Goal: Entertainment & Leisure: Browse casually

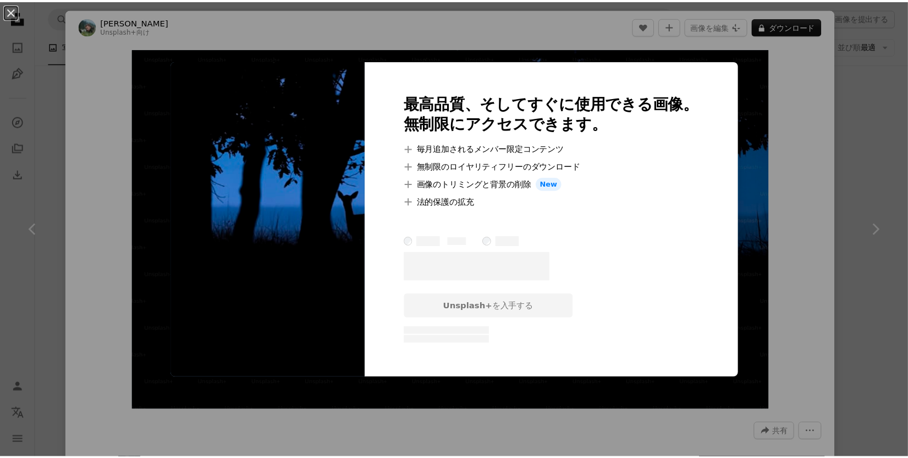
scroll to position [4834, 0]
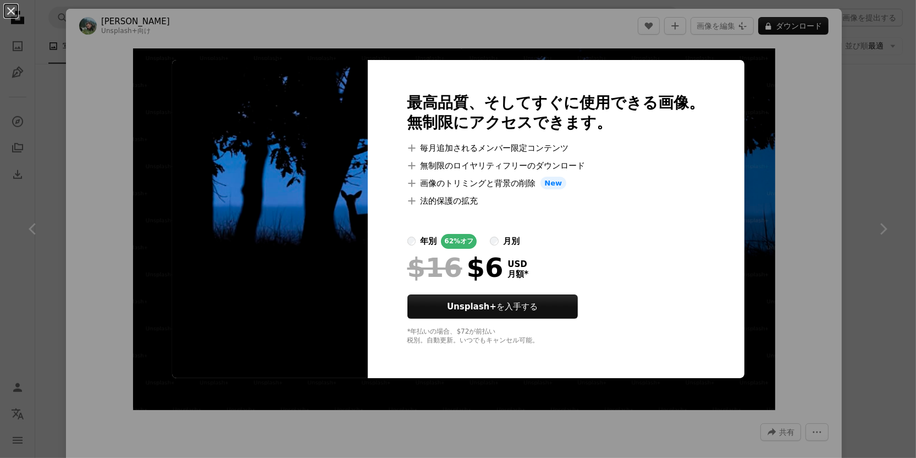
click at [721, 89] on div "An X shape 最高品質、そしてすぐに使用できる画像。 無制限にアクセスできます。 A plus sign 毎月追加されるメンバー限定コンテンツ A p…" at bounding box center [458, 229] width 916 height 458
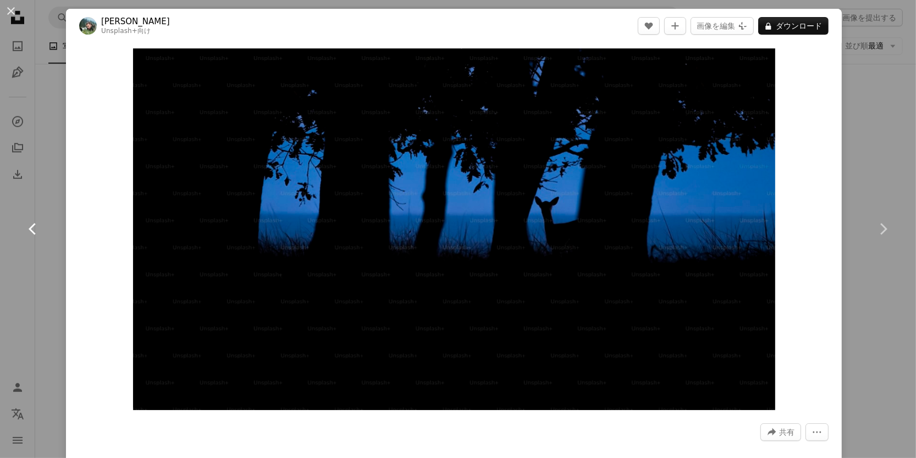
click at [31, 185] on link "Chevron left" at bounding box center [33, 229] width 66 height 106
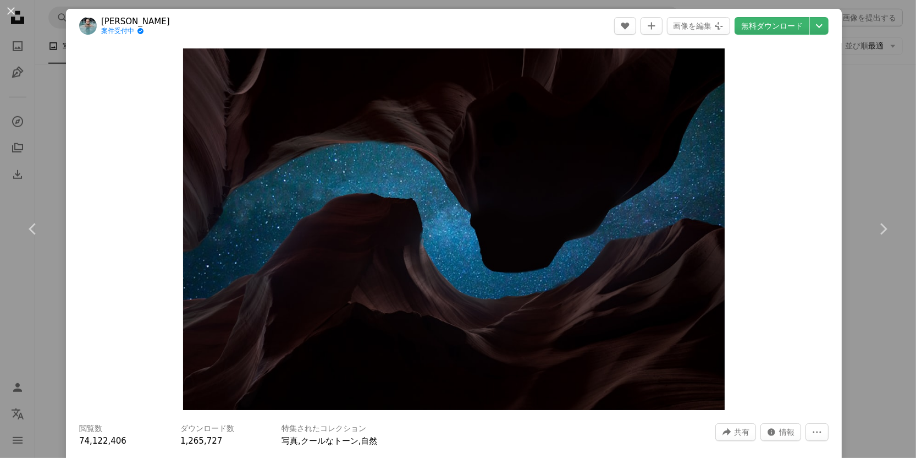
click at [852, 98] on div "An X shape Chevron left Chevron right [PERSON_NAME] 案件受付中 A checkmark inside of…" at bounding box center [458, 229] width 916 height 458
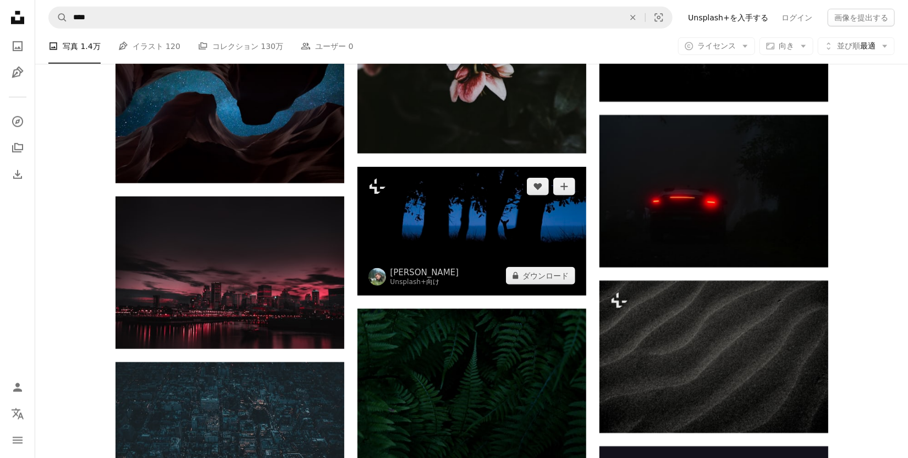
click at [371, 230] on img at bounding box center [472, 231] width 229 height 129
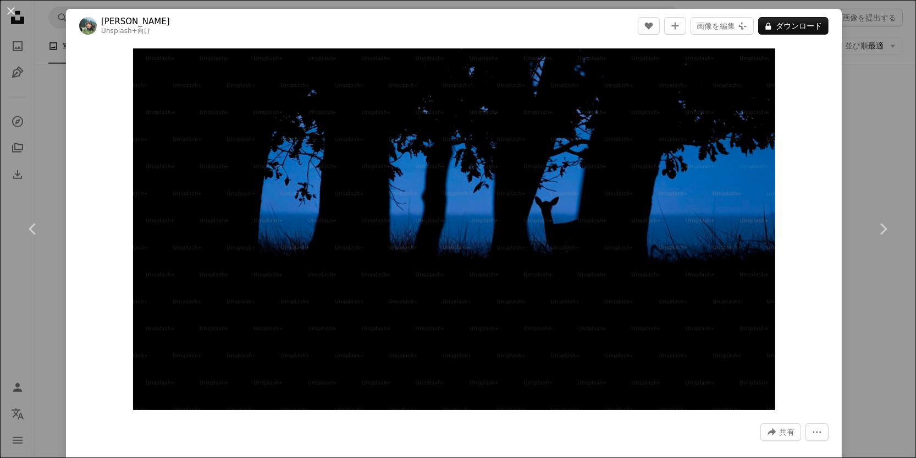
click at [793, 129] on div "Zoom in" at bounding box center [454, 229] width 776 height 372
drag, startPoint x: 861, startPoint y: 134, endPoint x: 861, endPoint y: 128, distance: 6.6
click at [861, 133] on div "An X shape Chevron left Chevron right [PERSON_NAME] Unsplash+ 向け A heart A plus…" at bounding box center [458, 229] width 916 height 458
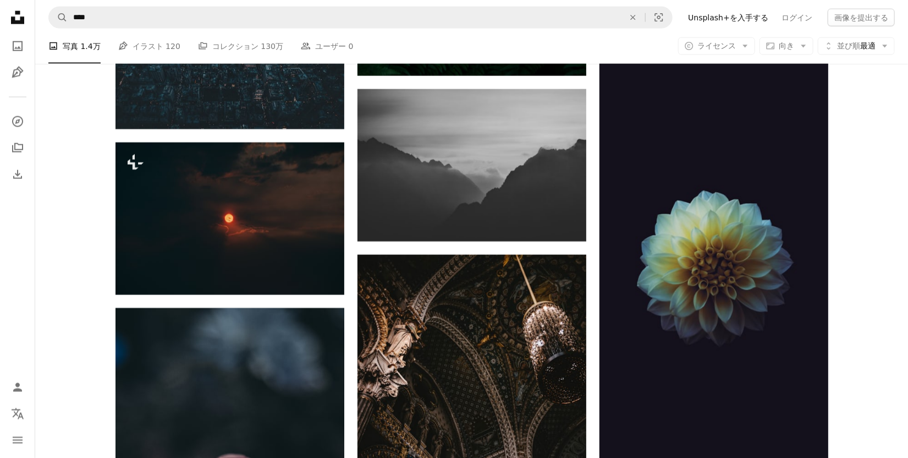
scroll to position [5219, 0]
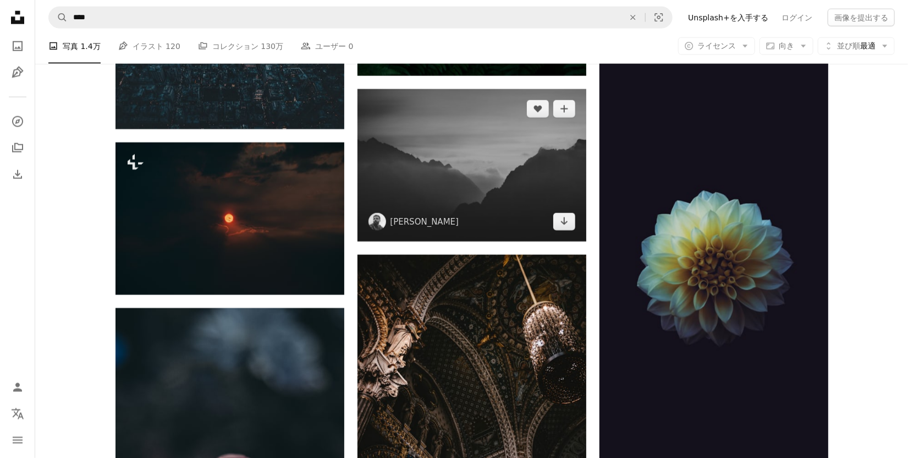
click at [529, 158] on img at bounding box center [472, 165] width 229 height 152
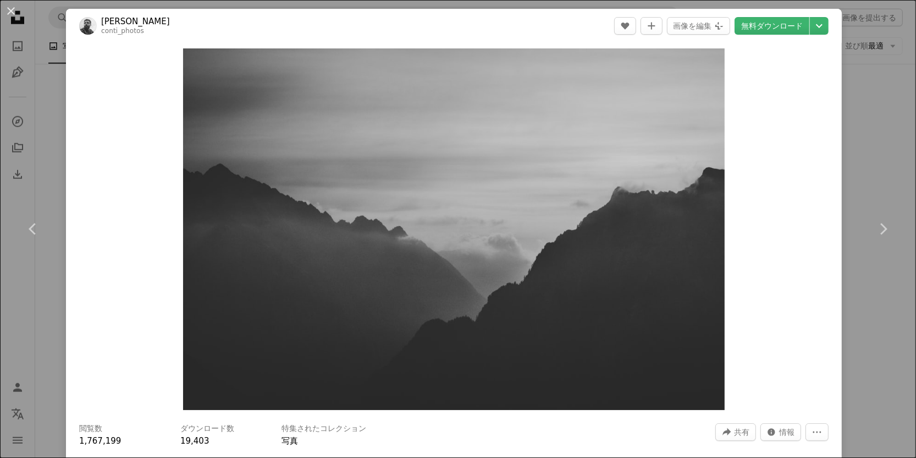
drag, startPoint x: 870, startPoint y: 153, endPoint x: 862, endPoint y: 101, distance: 52.4
click at [862, 101] on div "An X shape Chevron left Chevron right [PERSON_NAME] conti_photos A heart A plus…" at bounding box center [458, 229] width 916 height 458
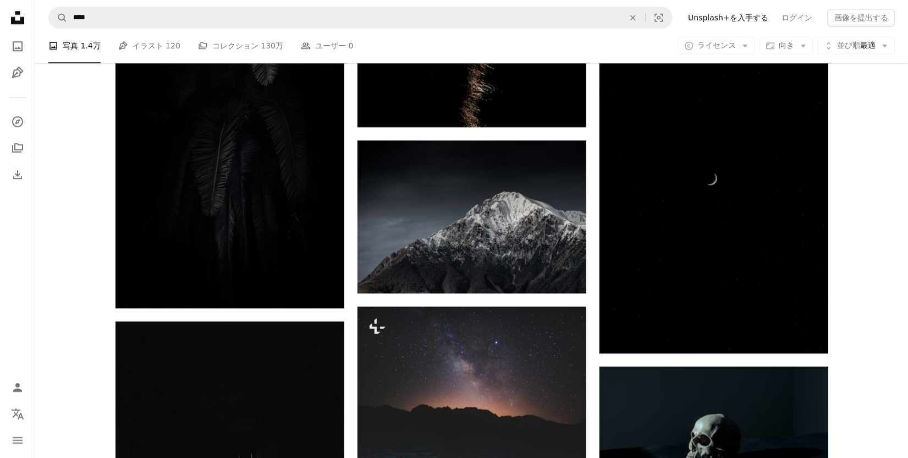
scroll to position [6265, 0]
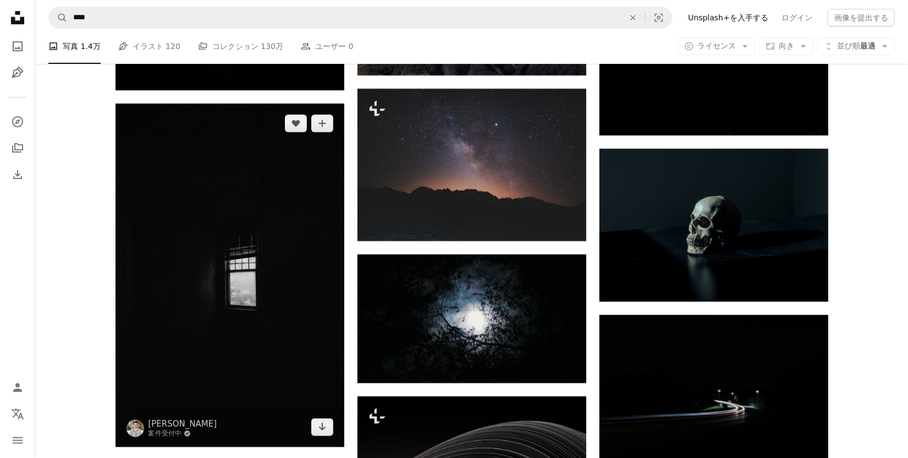
click at [180, 177] on img at bounding box center [230, 274] width 229 height 343
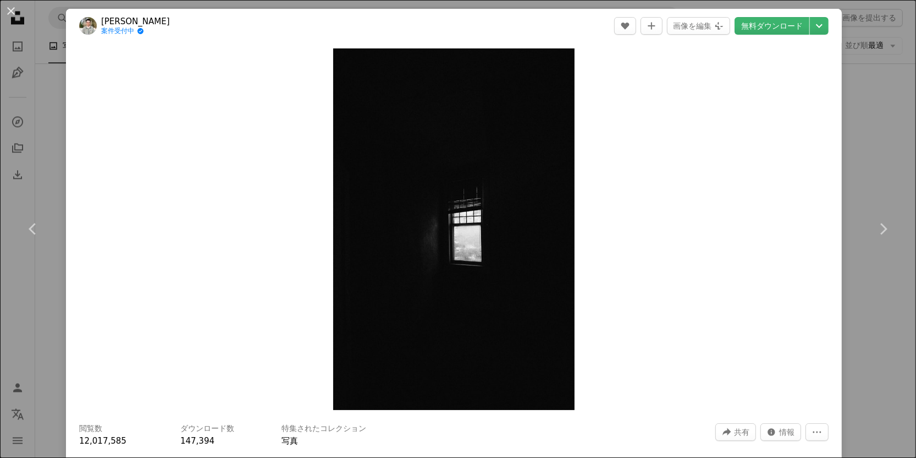
click at [890, 326] on div "An X shape Chevron left Chevron right [PERSON_NAME] 案件受付中 A checkmark inside of…" at bounding box center [458, 229] width 916 height 458
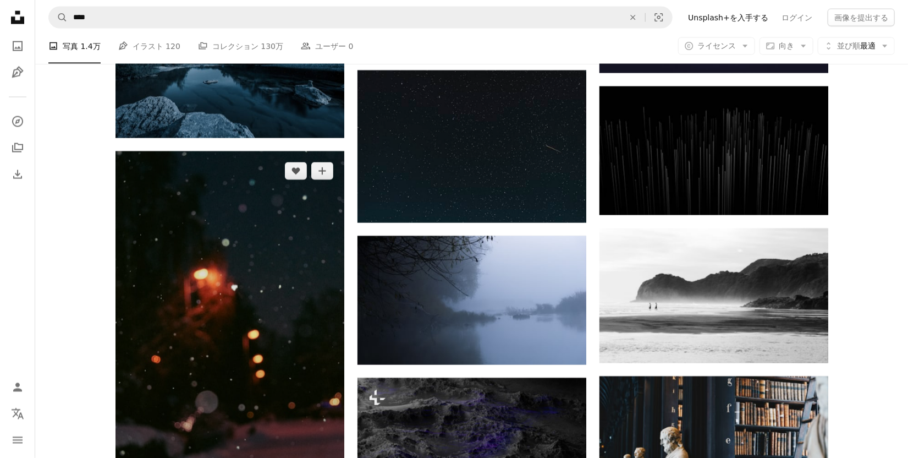
scroll to position [18532, 0]
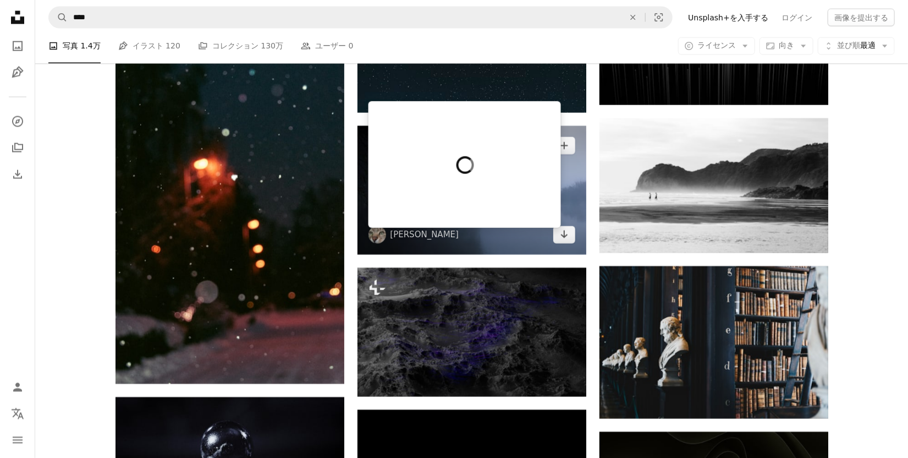
drag, startPoint x: 448, startPoint y: 235, endPoint x: 399, endPoint y: 186, distance: 69.2
click at [399, 186] on div at bounding box center [465, 164] width 193 height 127
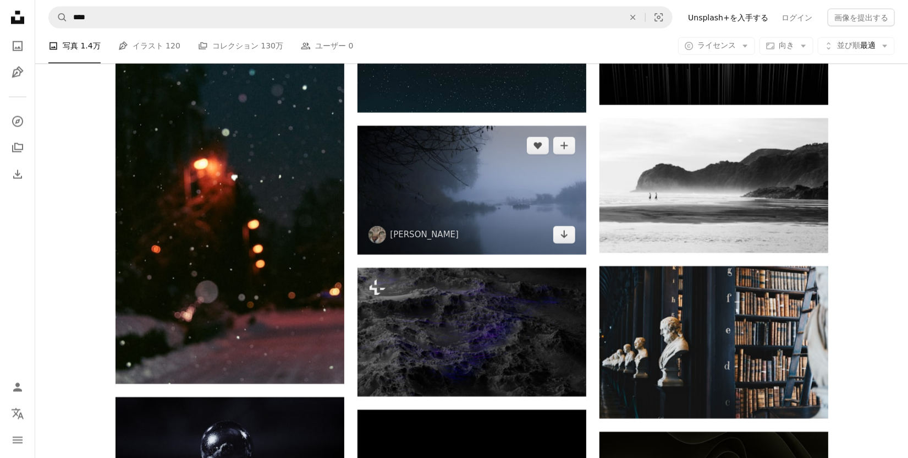
click at [500, 241] on img at bounding box center [472, 190] width 229 height 129
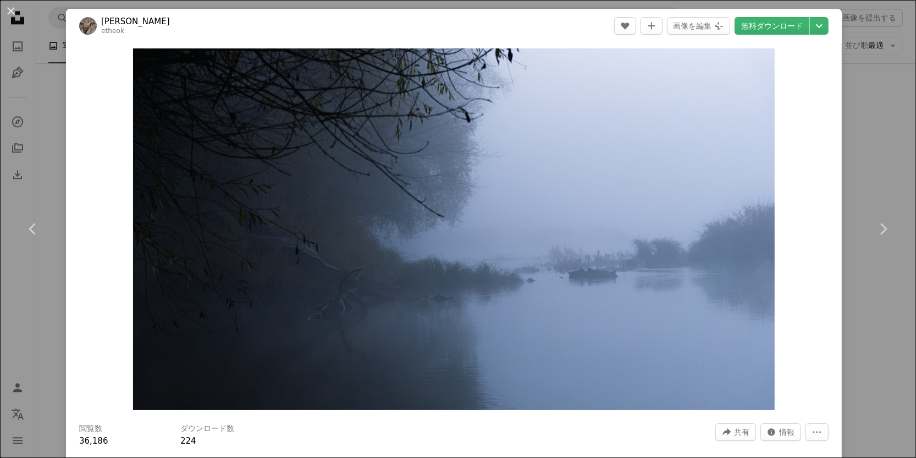
click at [35, 300] on div "An X shape Chevron left Chevron right Mykyta Kondratov etheok A heart A plus si…" at bounding box center [458, 229] width 916 height 458
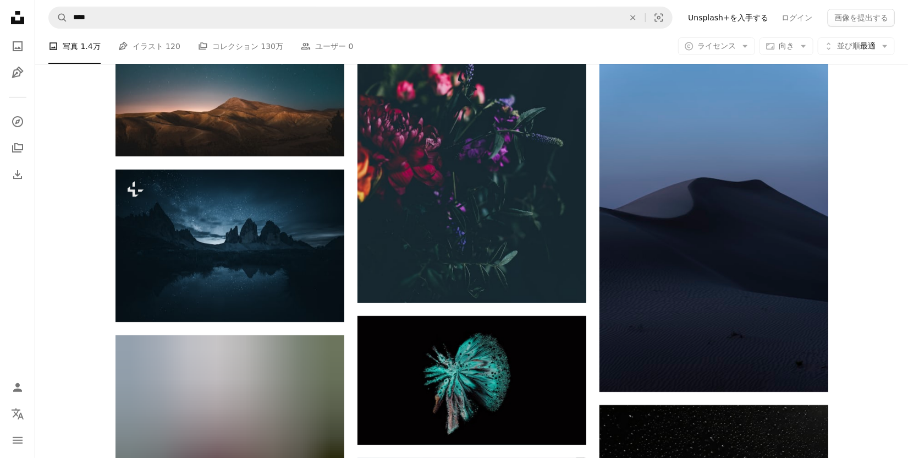
scroll to position [19577, 0]
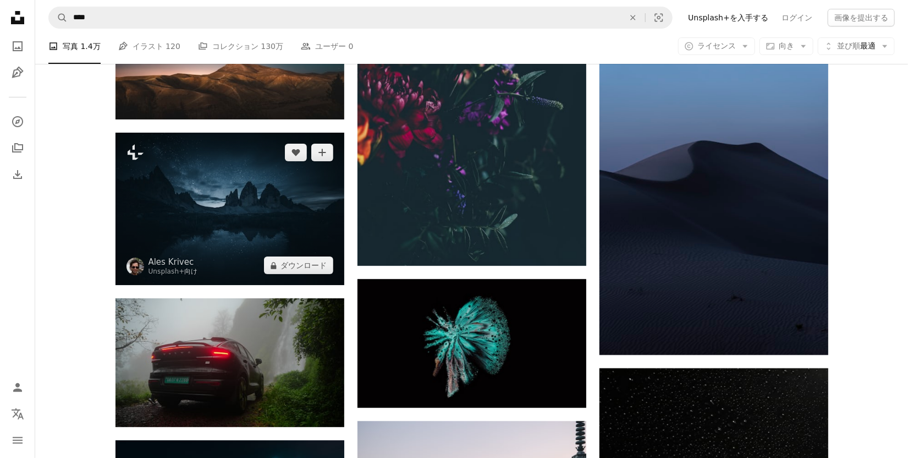
click at [272, 233] on img at bounding box center [230, 209] width 229 height 153
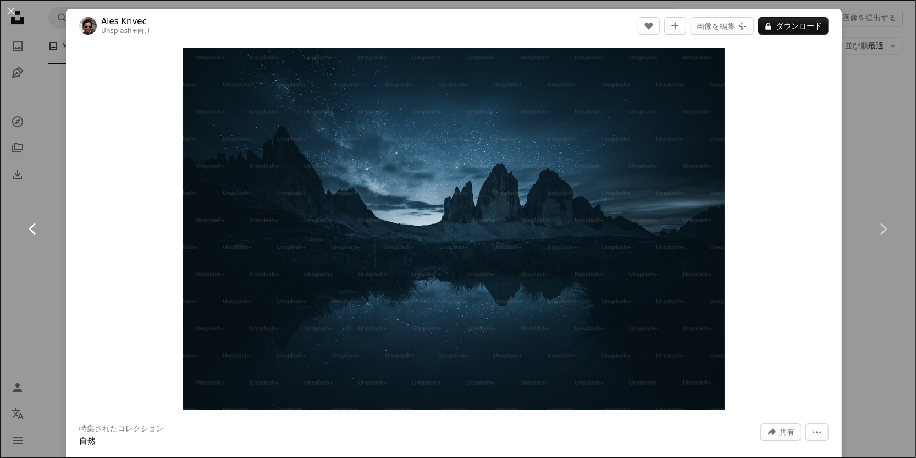
click at [32, 259] on link "Chevron left" at bounding box center [33, 229] width 66 height 106
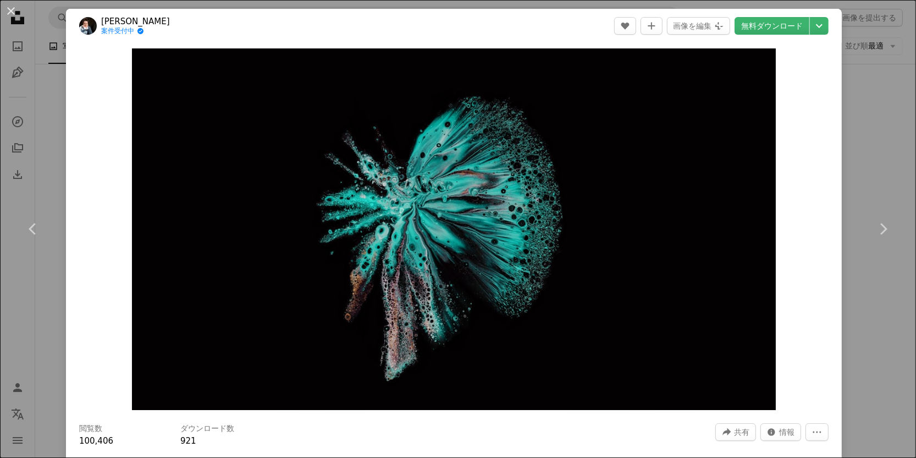
click at [9, 317] on div "An X shape Chevron left Chevron right [PERSON_NAME] 案件受付中 A checkmark inside of…" at bounding box center [458, 229] width 916 height 458
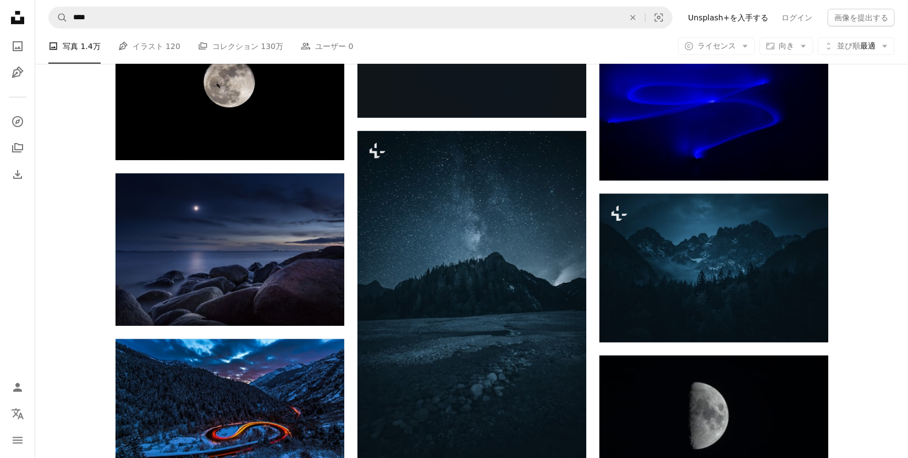
scroll to position [22108, 0]
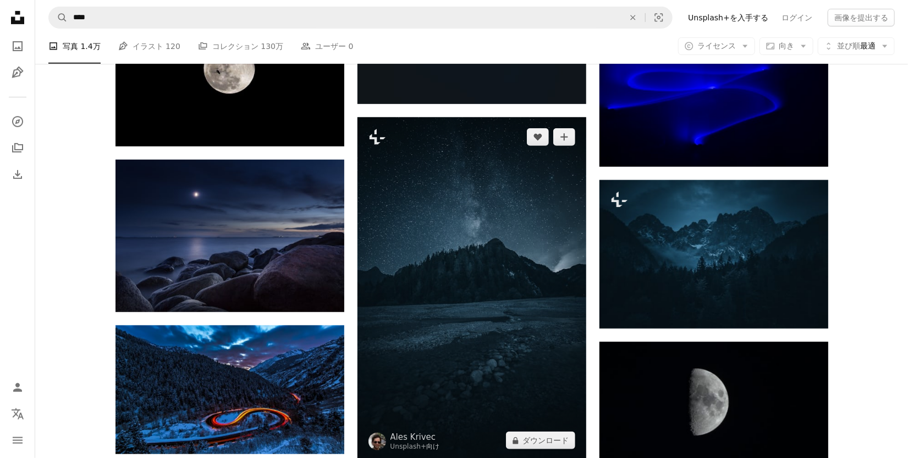
click at [453, 320] on img at bounding box center [472, 288] width 229 height 343
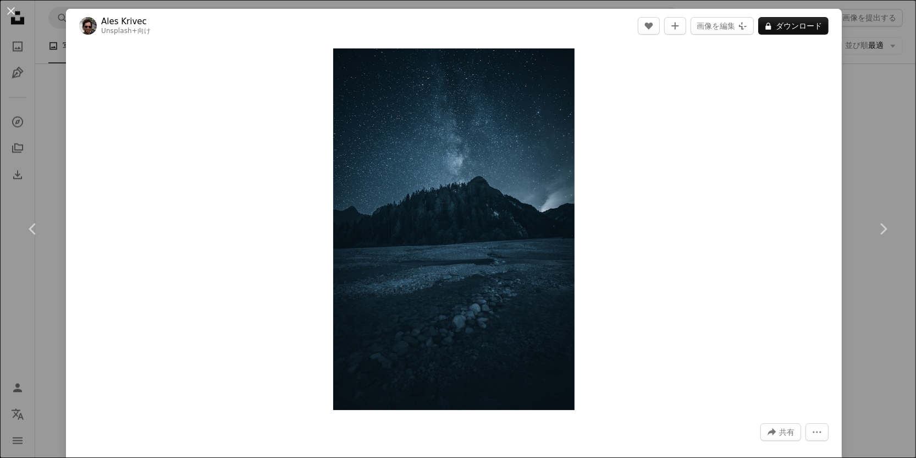
click at [9, 311] on div "An X shape Chevron left Chevron right Ales Krivec Unsplash+ 向け A heart A plus s…" at bounding box center [458, 229] width 916 height 458
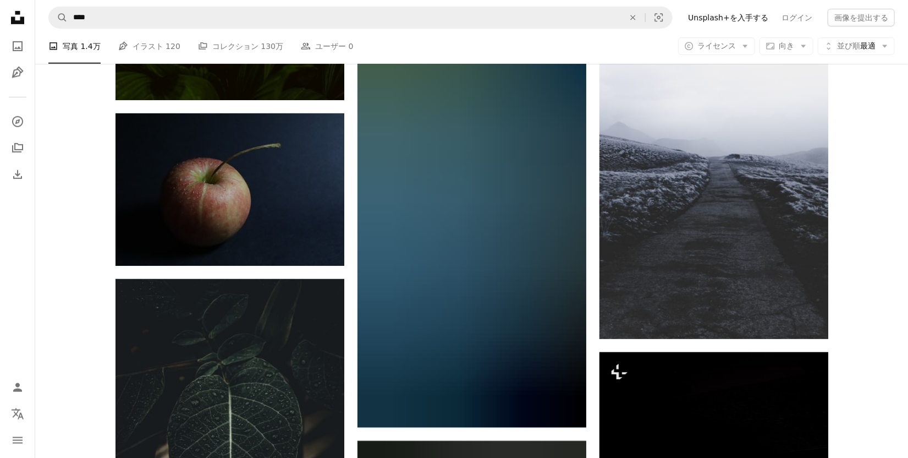
scroll to position [37456, 0]
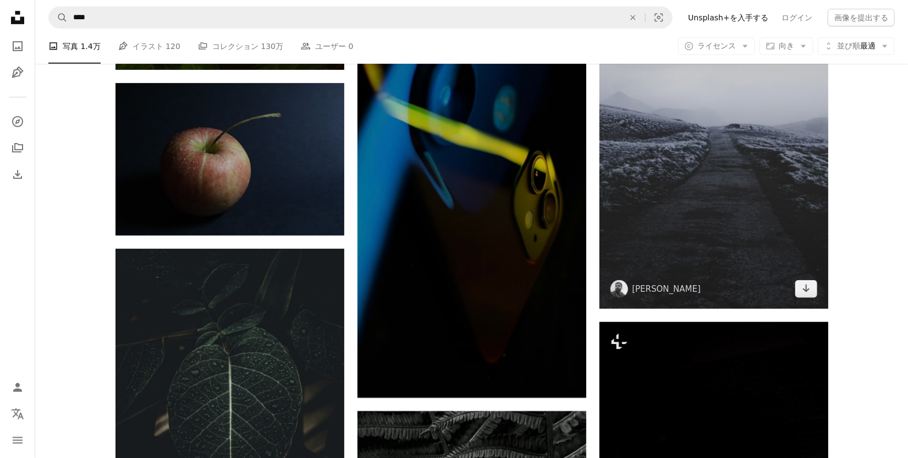
click at [704, 257] on img at bounding box center [714, 136] width 229 height 343
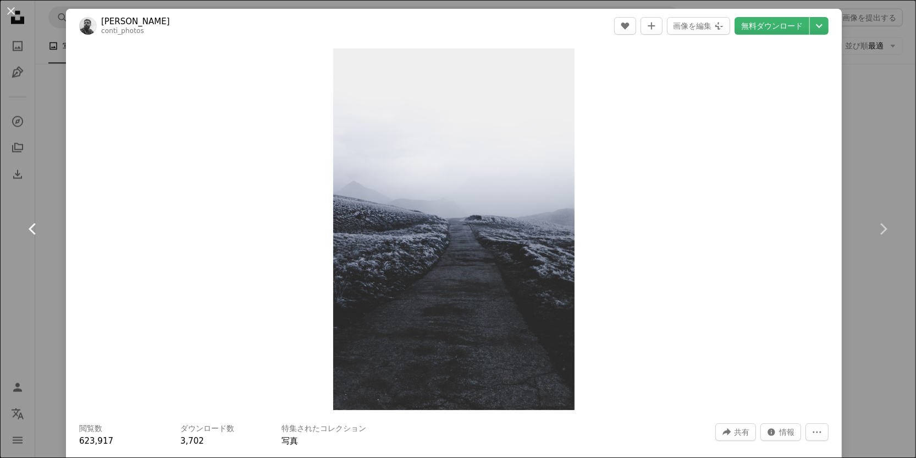
click at [3, 265] on link "Chevron left" at bounding box center [33, 229] width 66 height 106
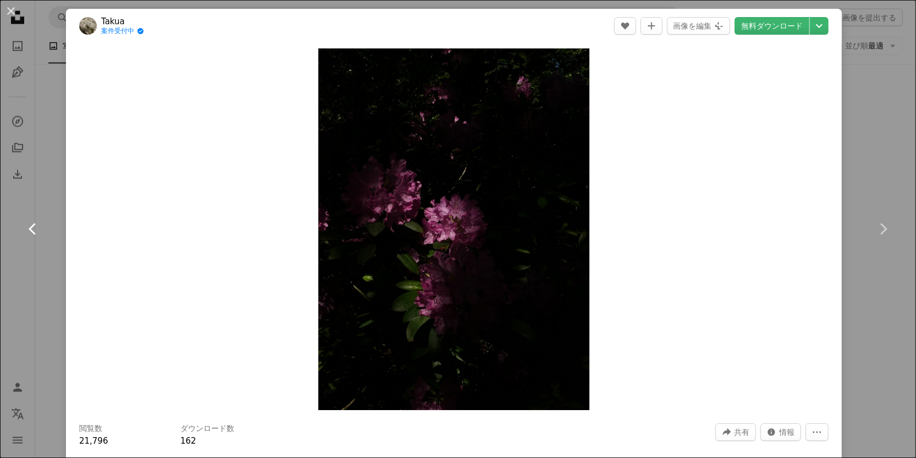
click at [6, 267] on link "Chevron left" at bounding box center [33, 229] width 66 height 106
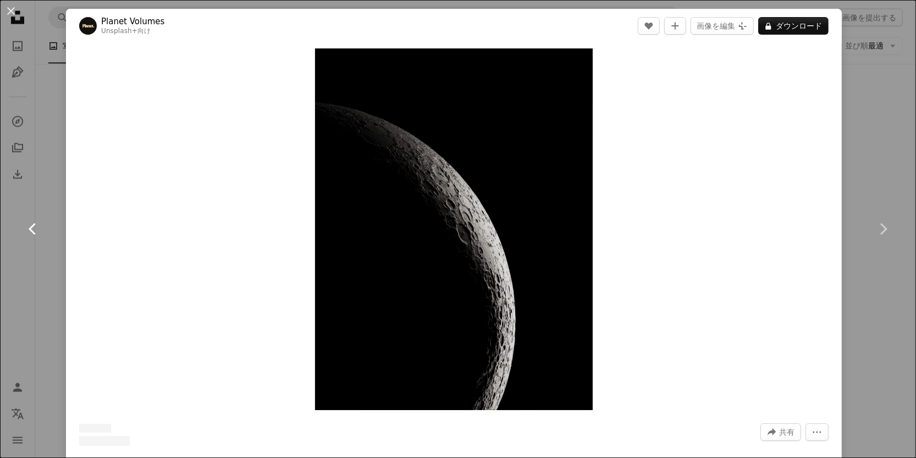
click at [15, 273] on link "Chevron left" at bounding box center [33, 229] width 66 height 106
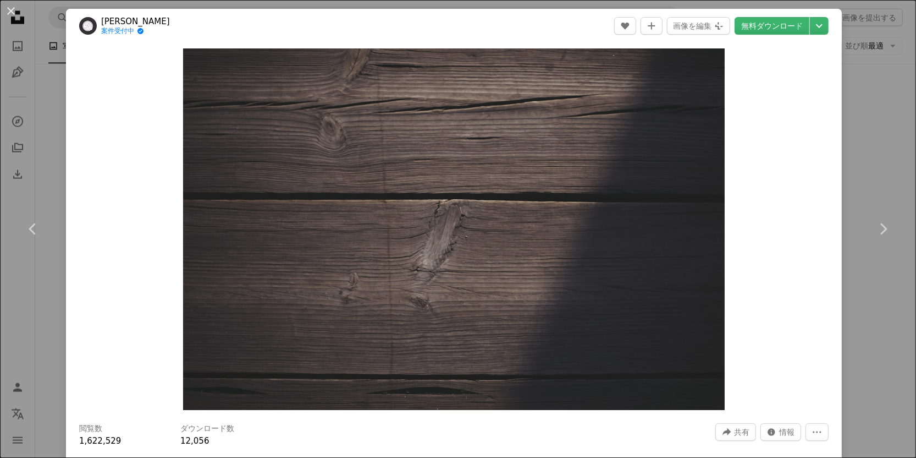
drag, startPoint x: 18, startPoint y: 277, endPoint x: 7, endPoint y: 10, distance: 267.0
click at [4, 9] on button "An X shape" at bounding box center [10, 10] width 13 height 13
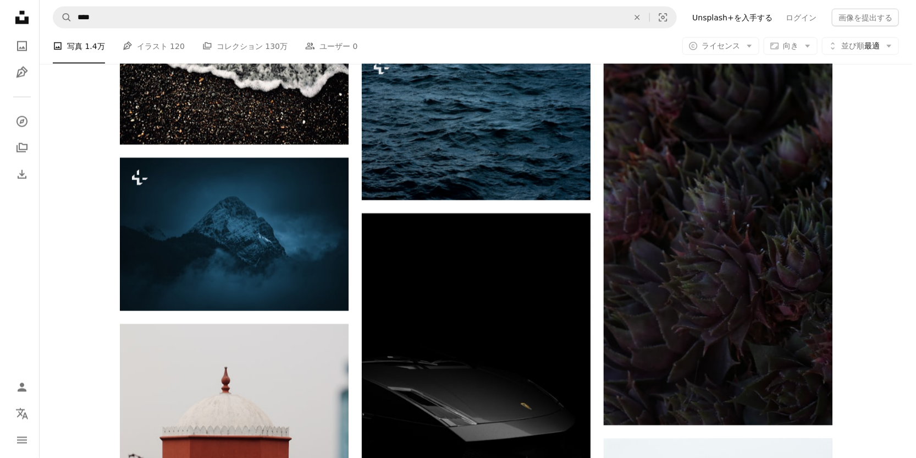
scroll to position [42462, 0]
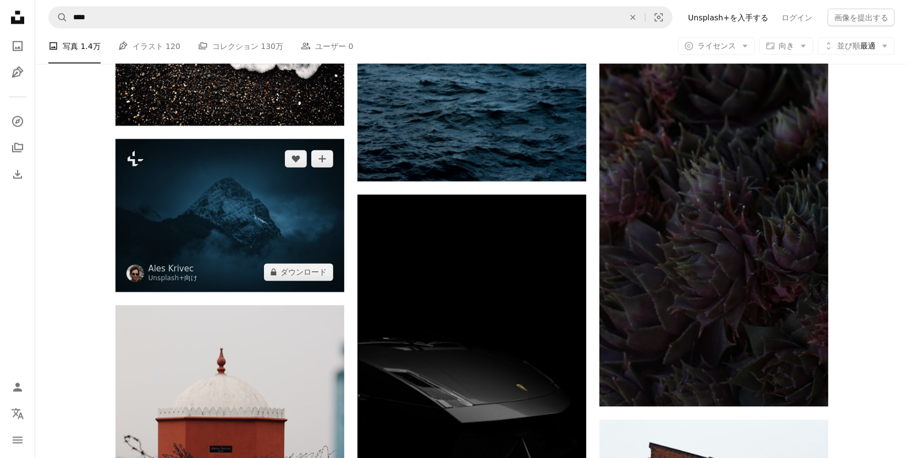
click at [215, 246] on img at bounding box center [230, 215] width 229 height 153
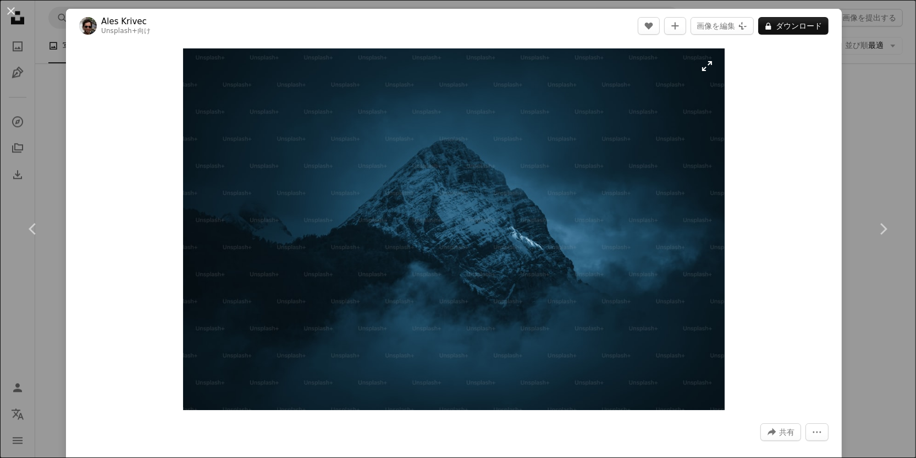
click at [308, 261] on img "この画像でズームインする" at bounding box center [453, 228] width 541 height 361
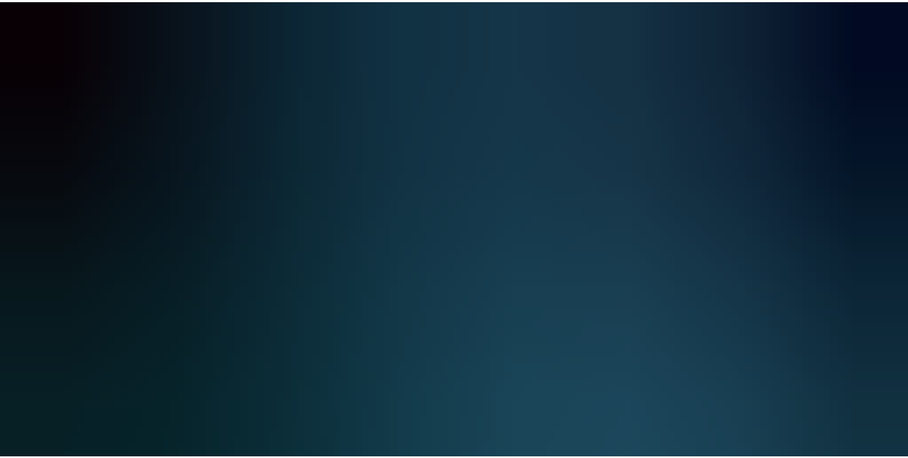
scroll to position [72, 0]
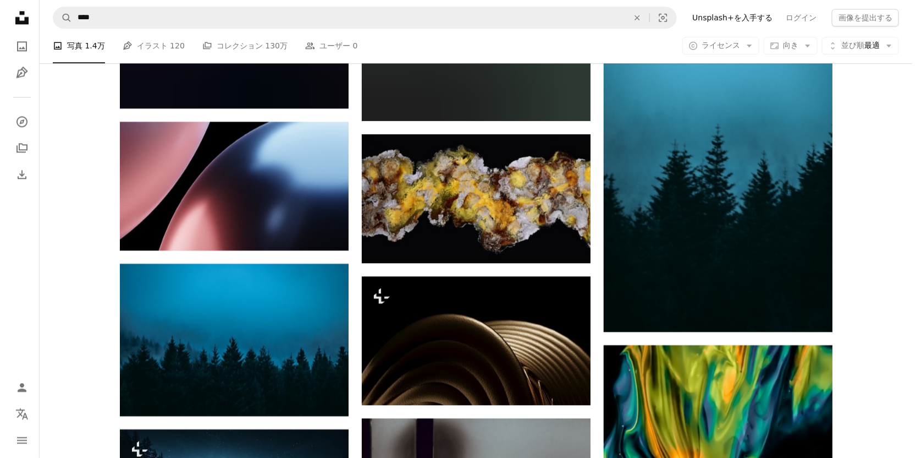
scroll to position [45158, 0]
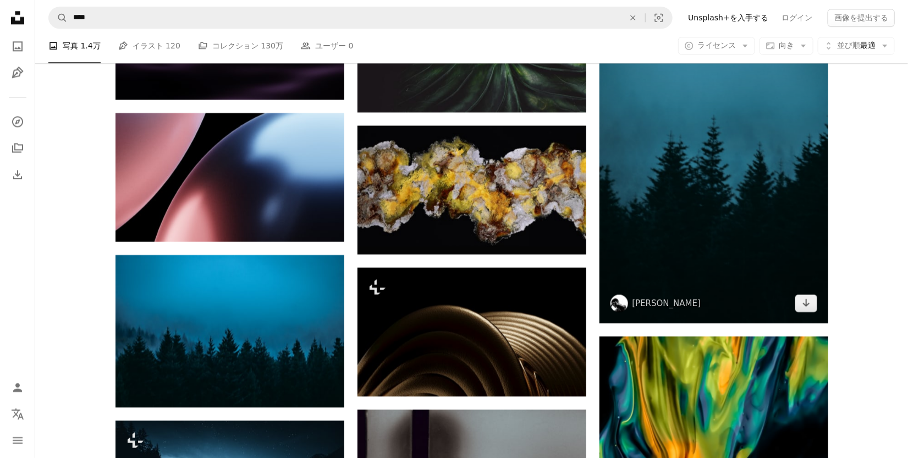
click at [710, 178] on img at bounding box center [714, 151] width 229 height 343
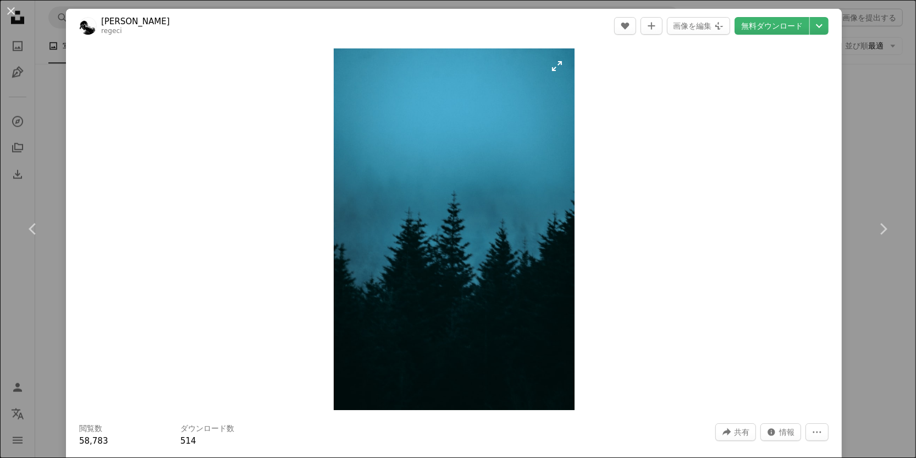
click at [487, 200] on img "この画像でズームインする" at bounding box center [454, 228] width 241 height 361
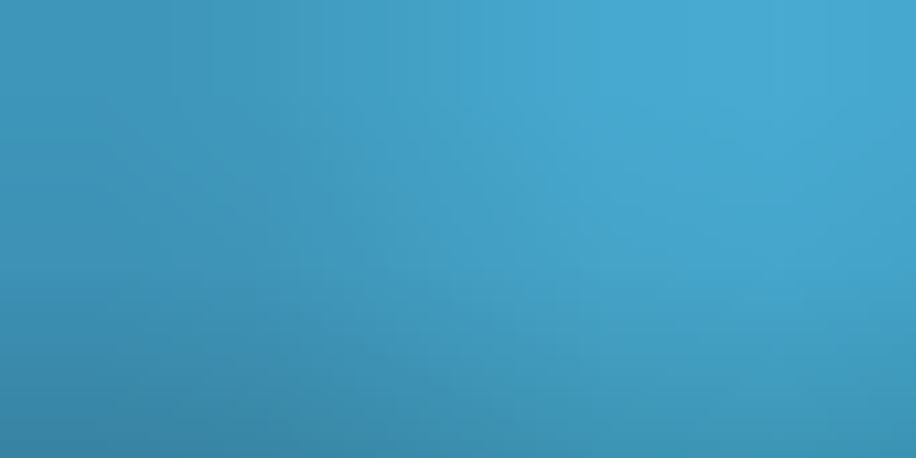
scroll to position [447, 0]
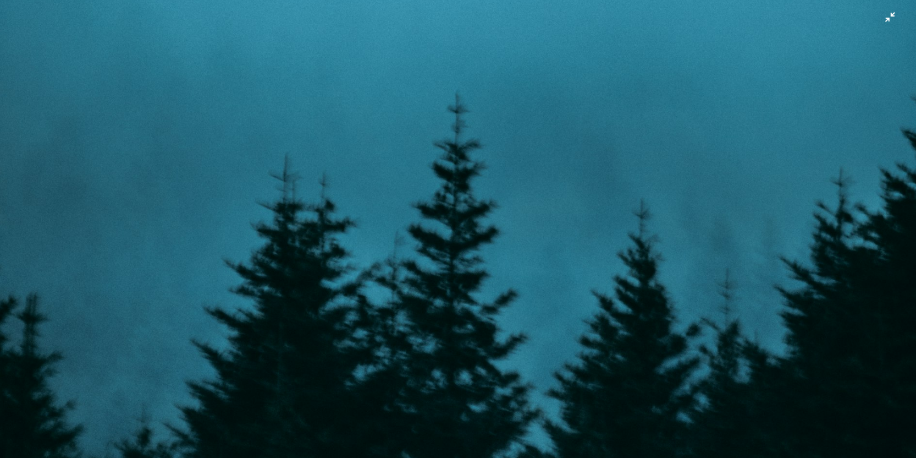
click at [739, 117] on img "この画像でズームアウトする" at bounding box center [458, 240] width 918 height 1376
